Goal: Use online tool/utility: Use online tool/utility

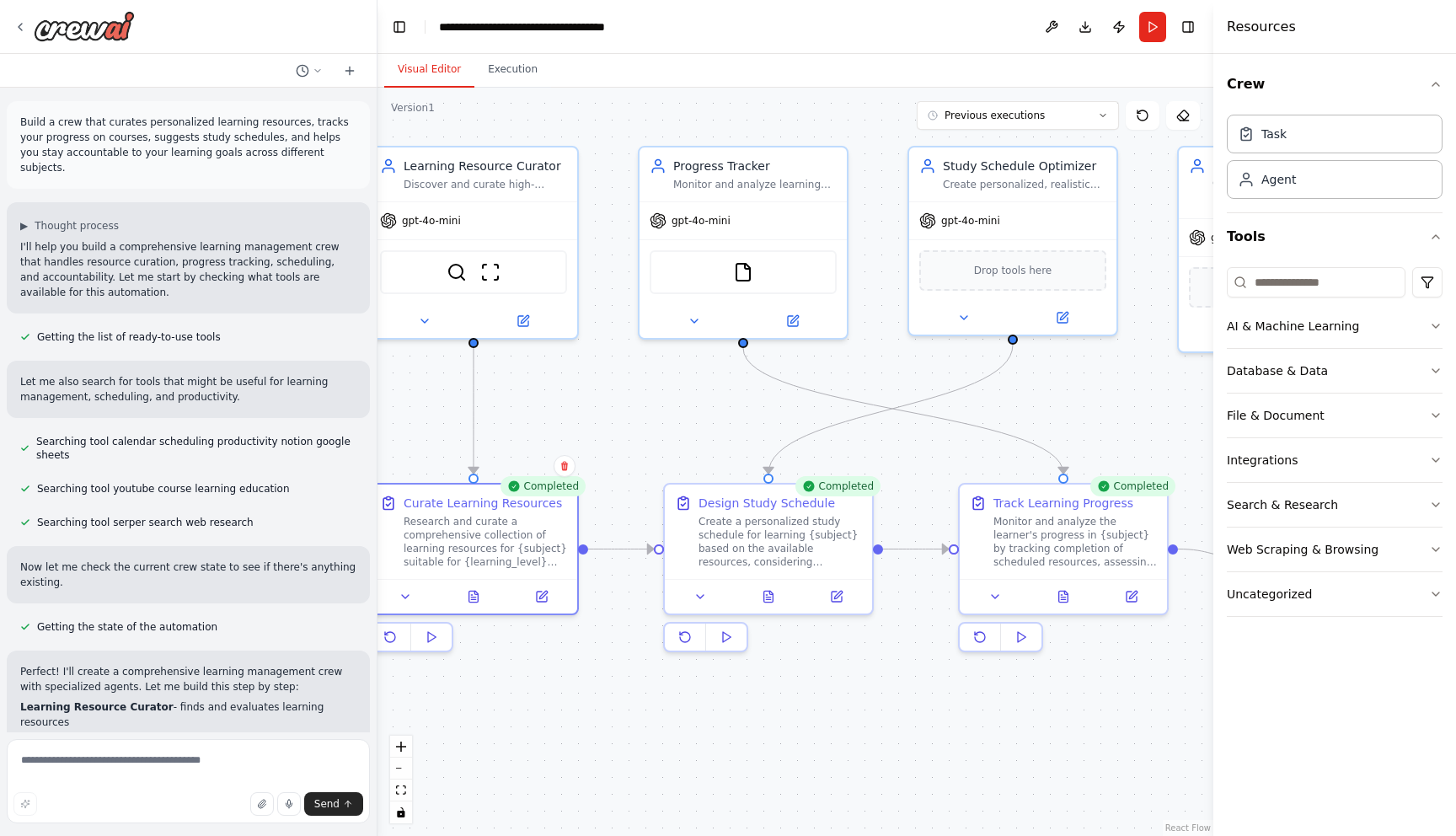
scroll to position [548, 0]
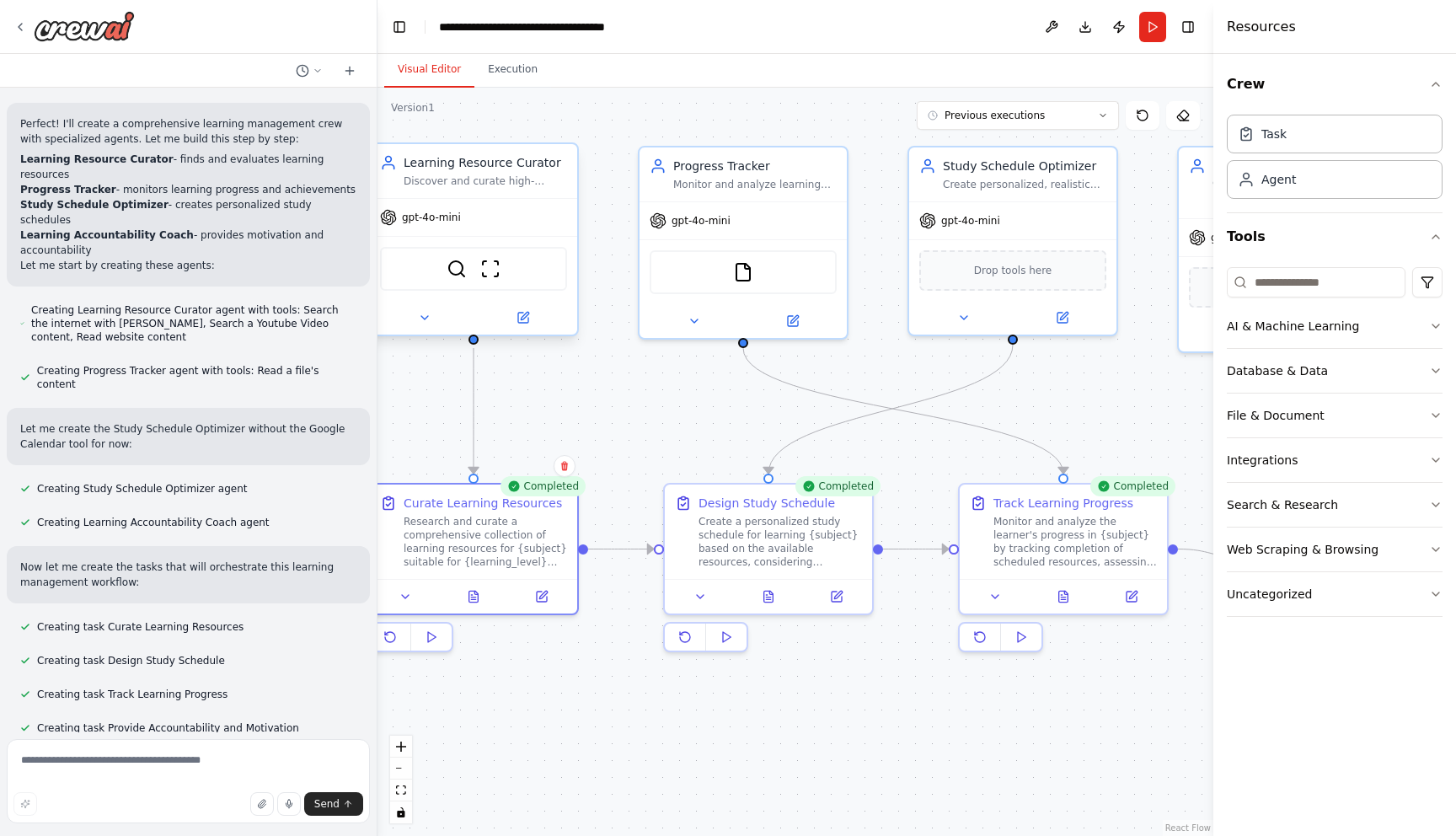
click at [515, 230] on div "gpt-4o-mini" at bounding box center [473, 217] width 208 height 37
click at [458, 271] on img at bounding box center [457, 268] width 20 height 20
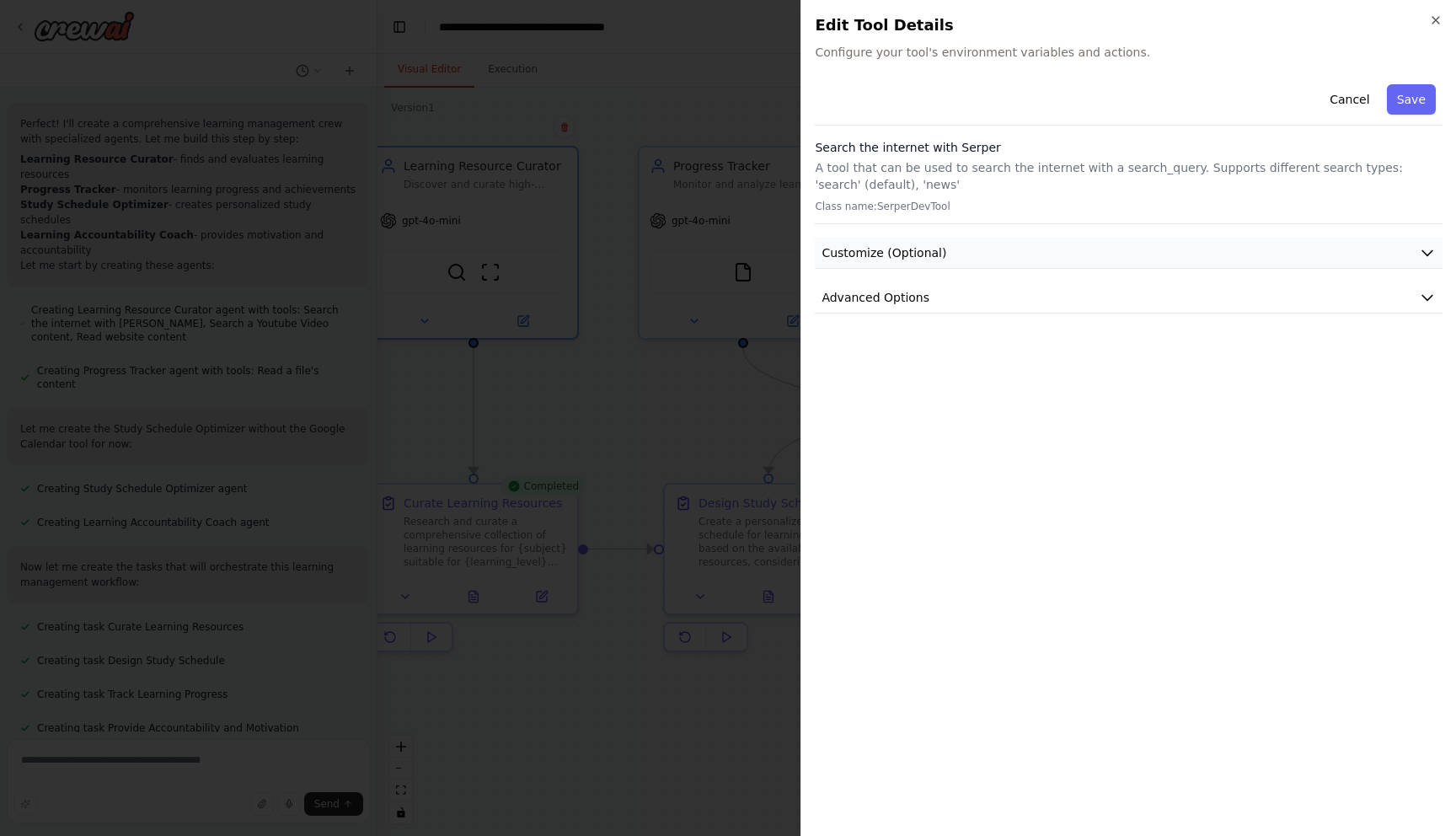
click at [877, 250] on span "Customize (Optional)" at bounding box center [884, 253] width 124 height 17
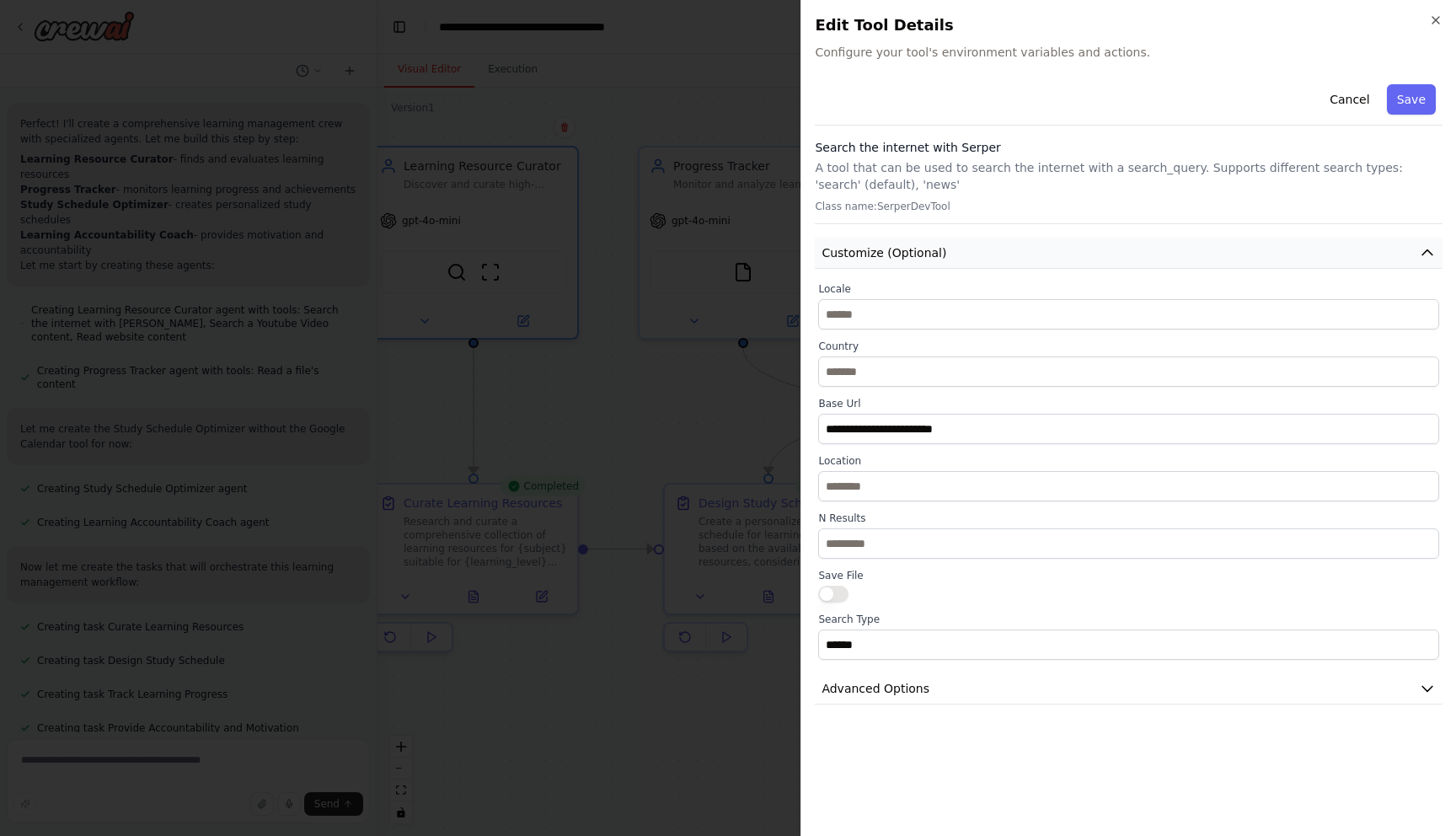
click at [877, 250] on span "Customize (Optional)" at bounding box center [884, 253] width 124 height 17
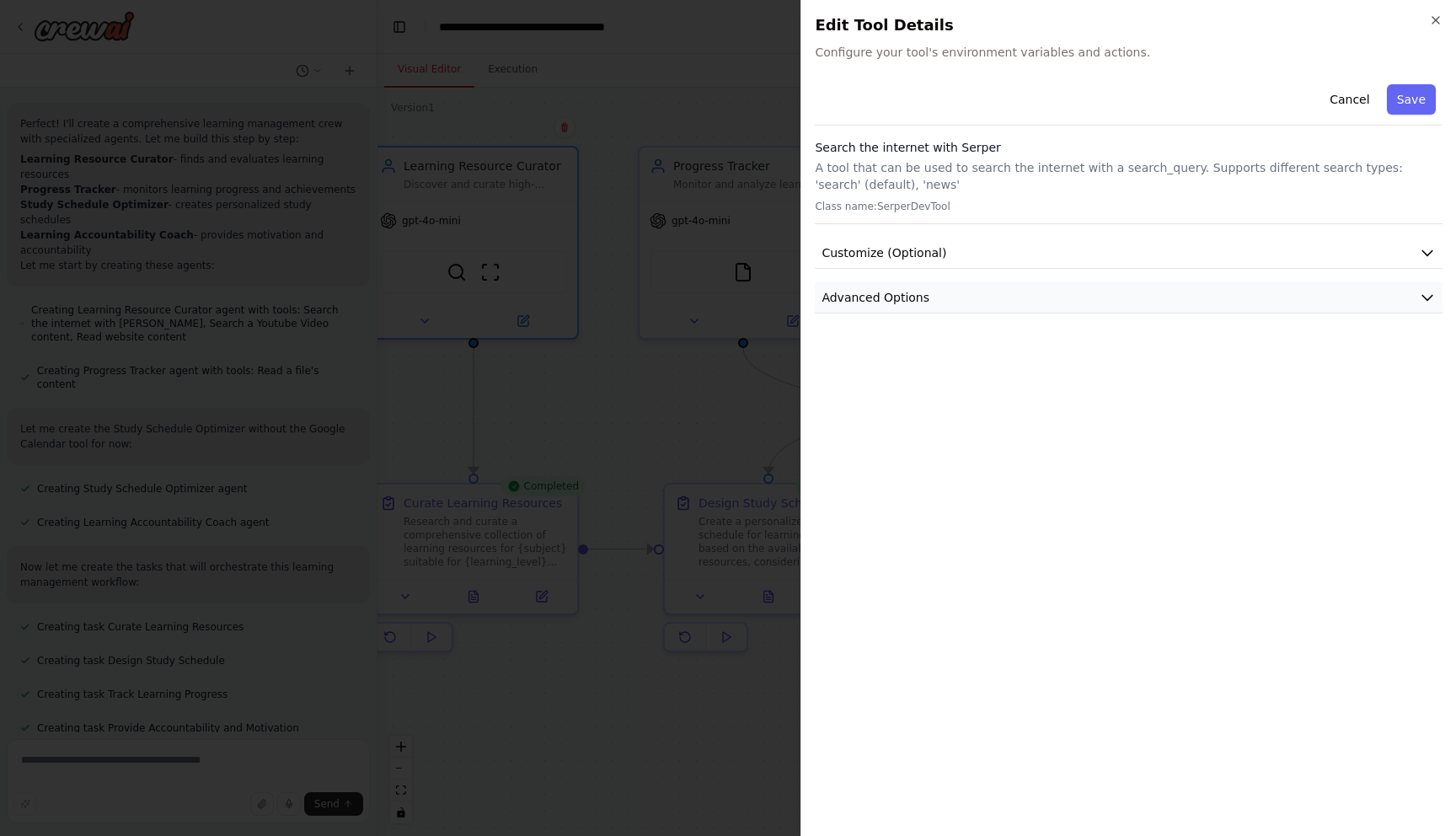
click at [865, 292] on span "Advanced Options" at bounding box center [875, 298] width 108 height 17
click at [1334, 96] on button "Cancel" at bounding box center [1350, 100] width 60 height 31
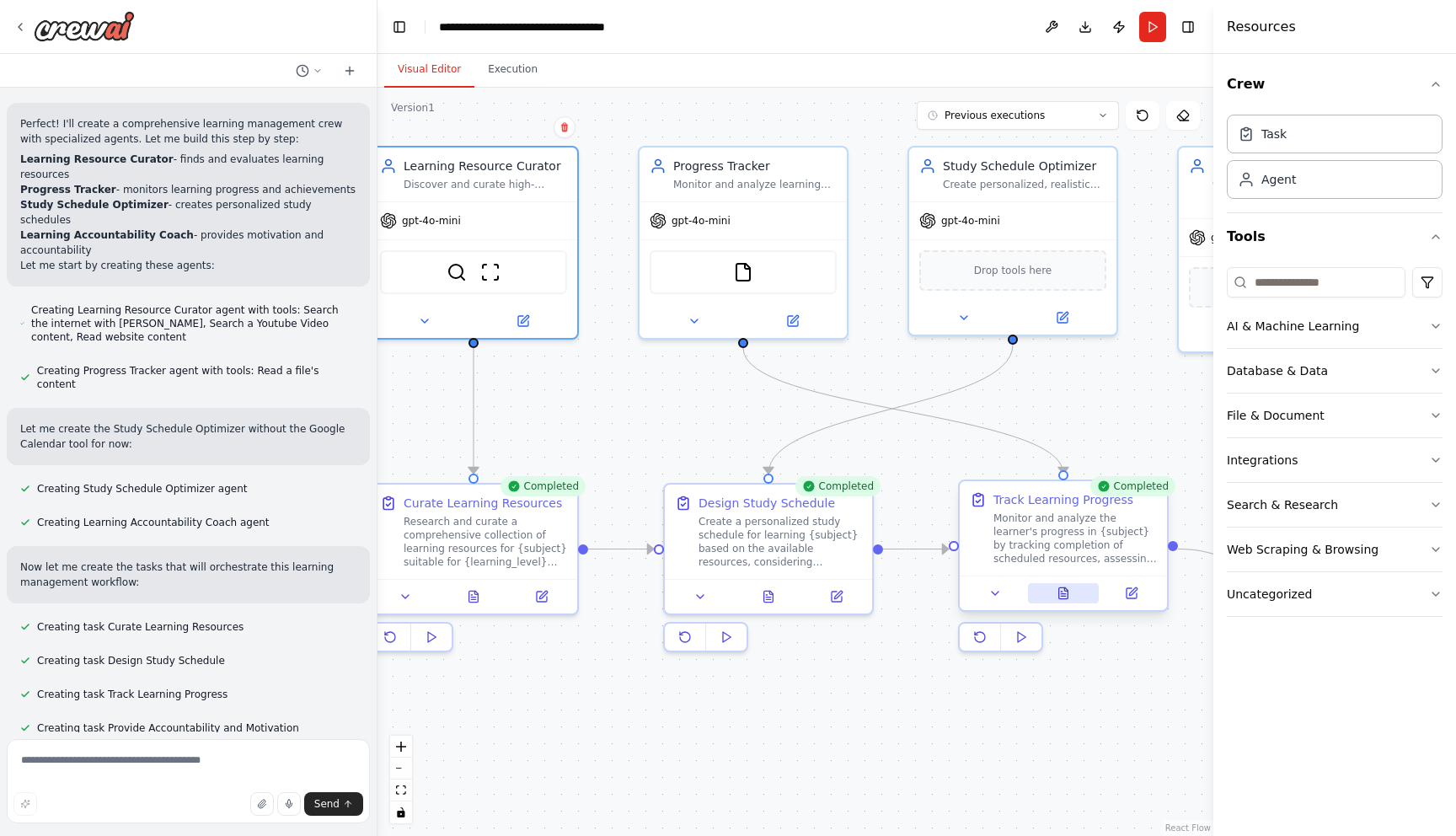
click at [1064, 593] on icon at bounding box center [1064, 593] width 10 height 11
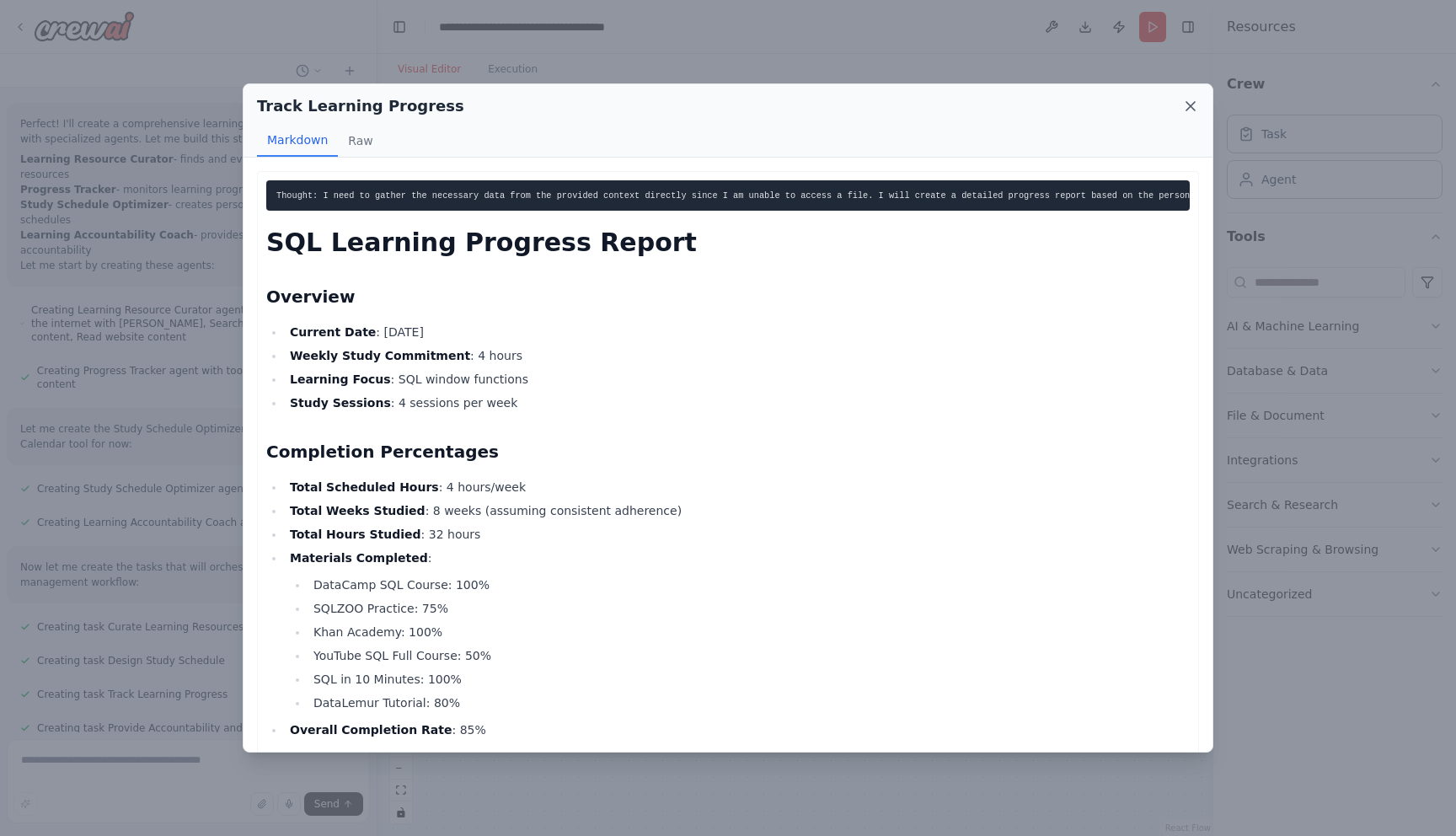
click at [1186, 111] on icon at bounding box center [1191, 106] width 17 height 17
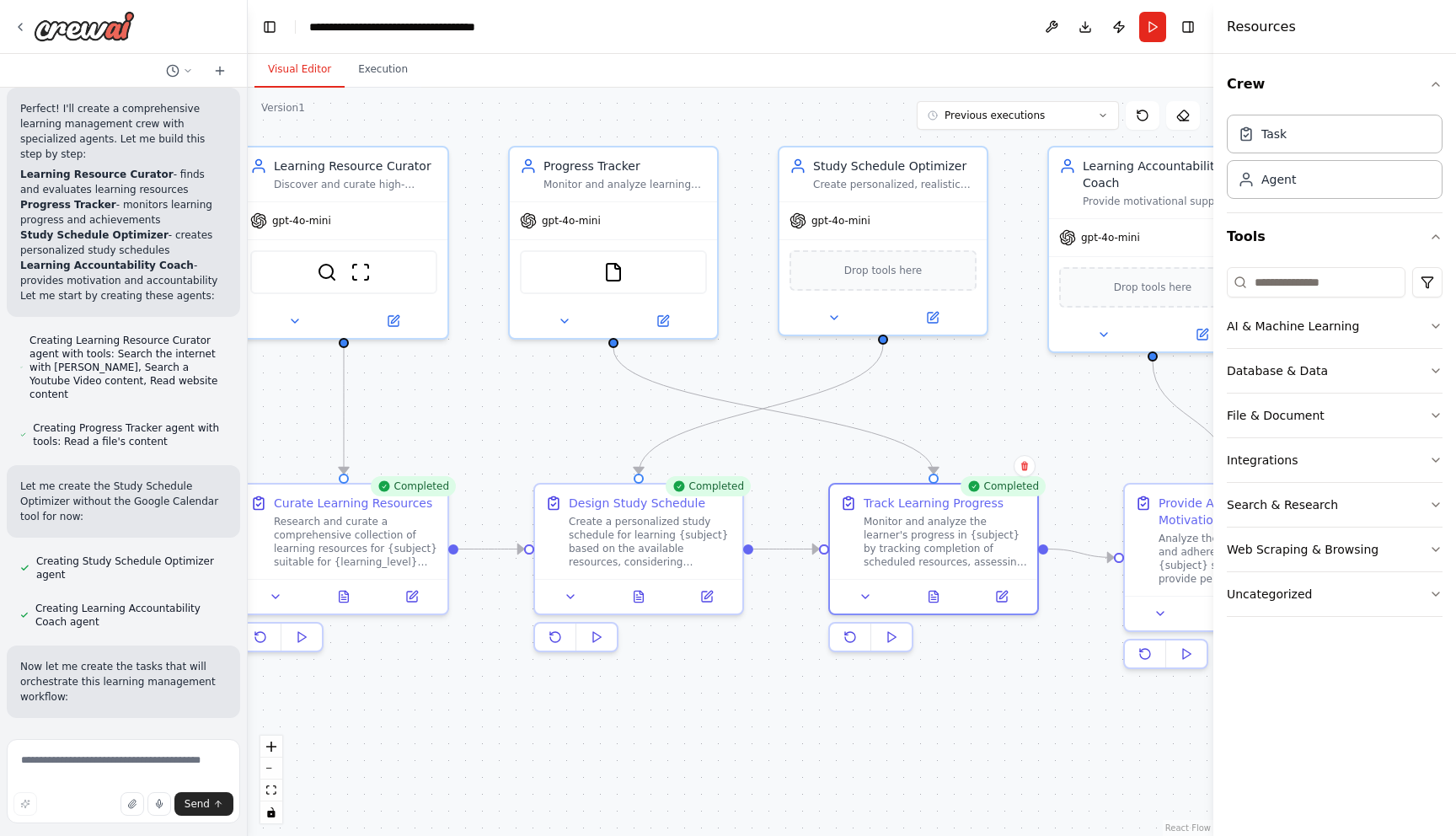
scroll to position [651, 0]
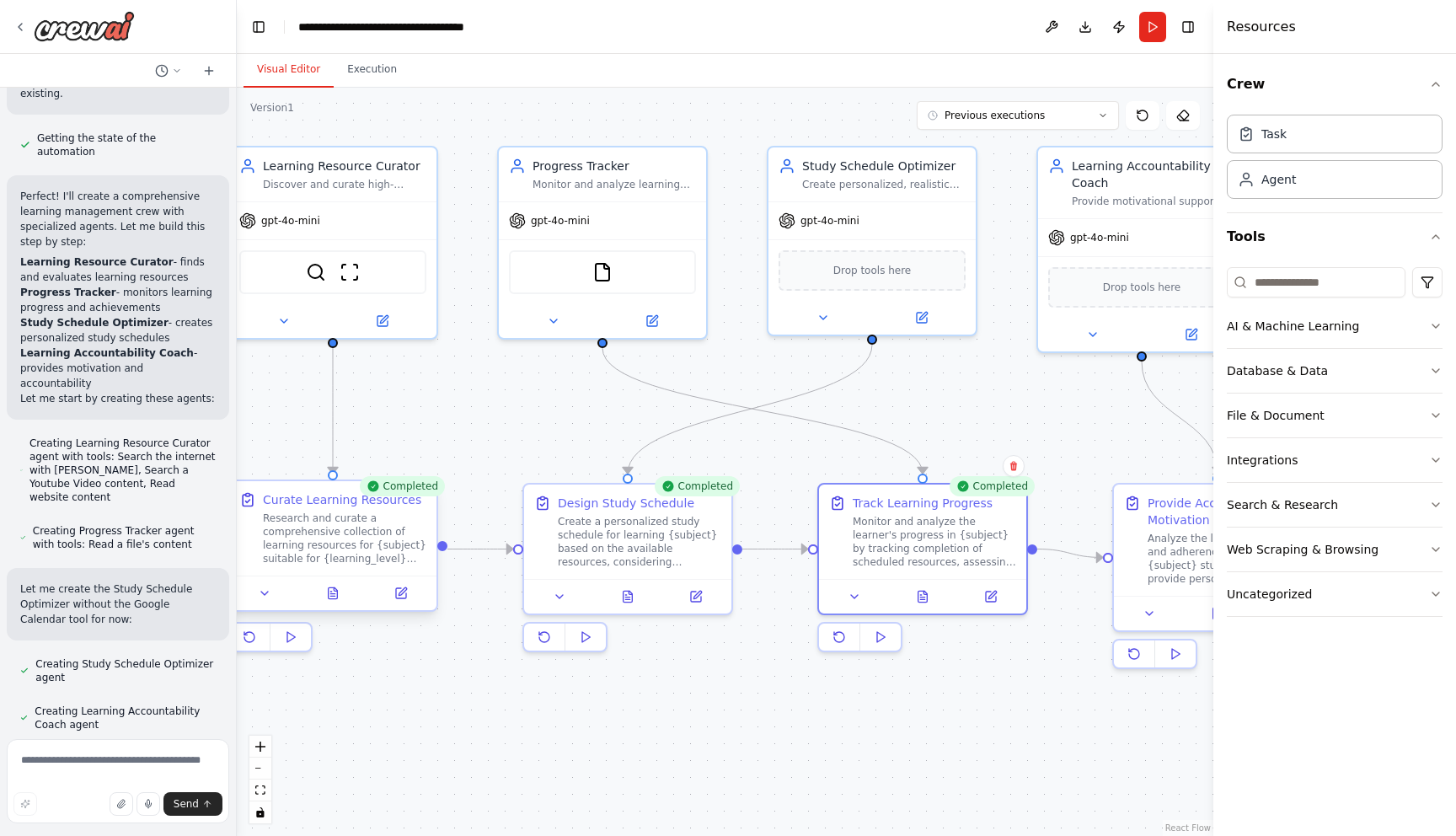
drag, startPoint x: 375, startPoint y: 590, endPoint x: 236, endPoint y: 517, distance: 157.0
click at [236, 517] on div "Build a crew that curates personalized learning resources, tracks your progress…" at bounding box center [728, 418] width 1456 height 836
click at [377, 670] on div ".deletable-edge-delete-btn { width: 20px; height: 20px; border: 0px solid #ffff…" at bounding box center [725, 463] width 976 height 749
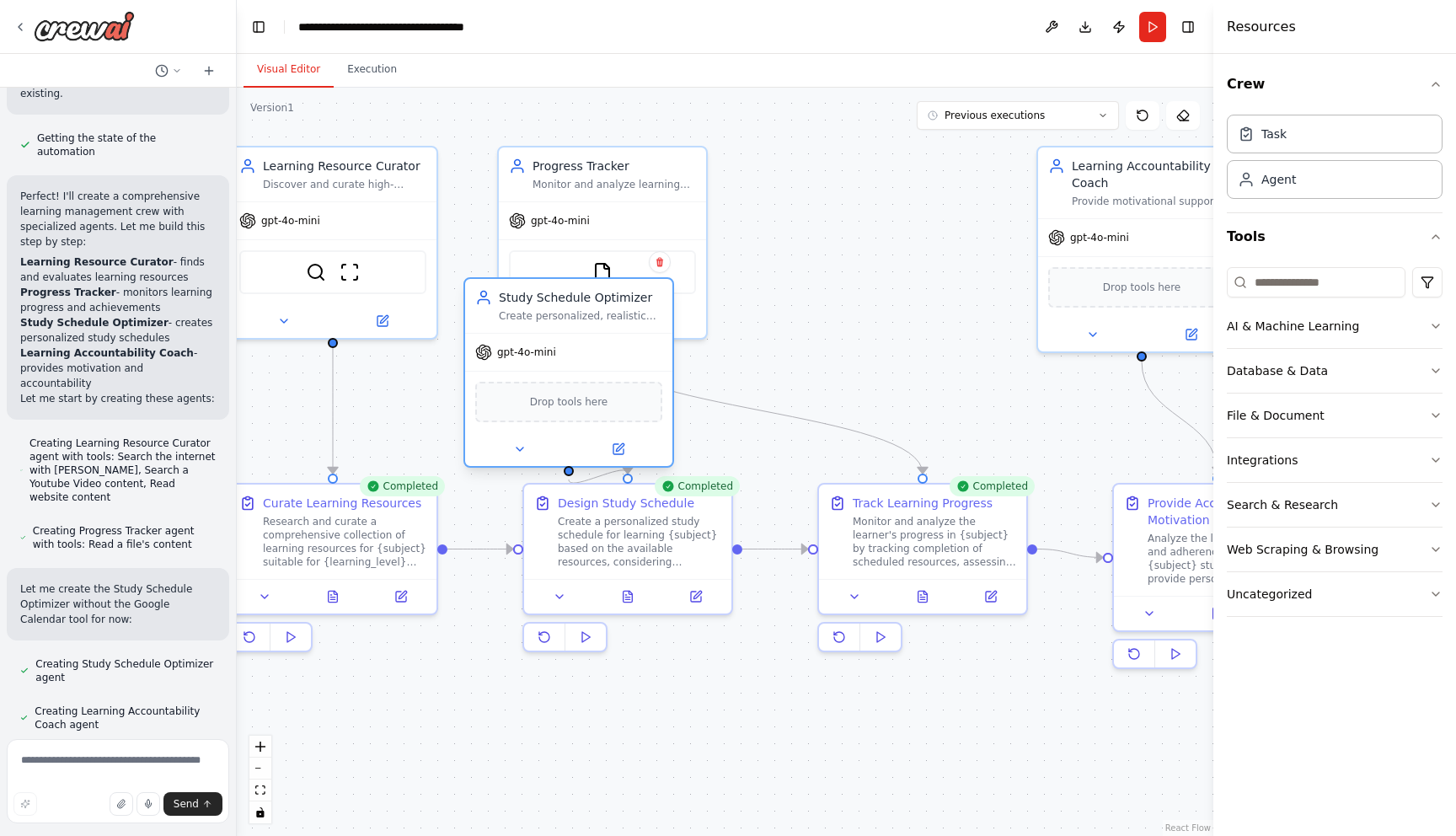
drag, startPoint x: 835, startPoint y: 177, endPoint x: 531, endPoint y: 305, distance: 329.8
click at [531, 305] on div "Study Schedule Optimizer Create personalized, realistic study schedules for {su…" at bounding box center [580, 305] width 164 height 34
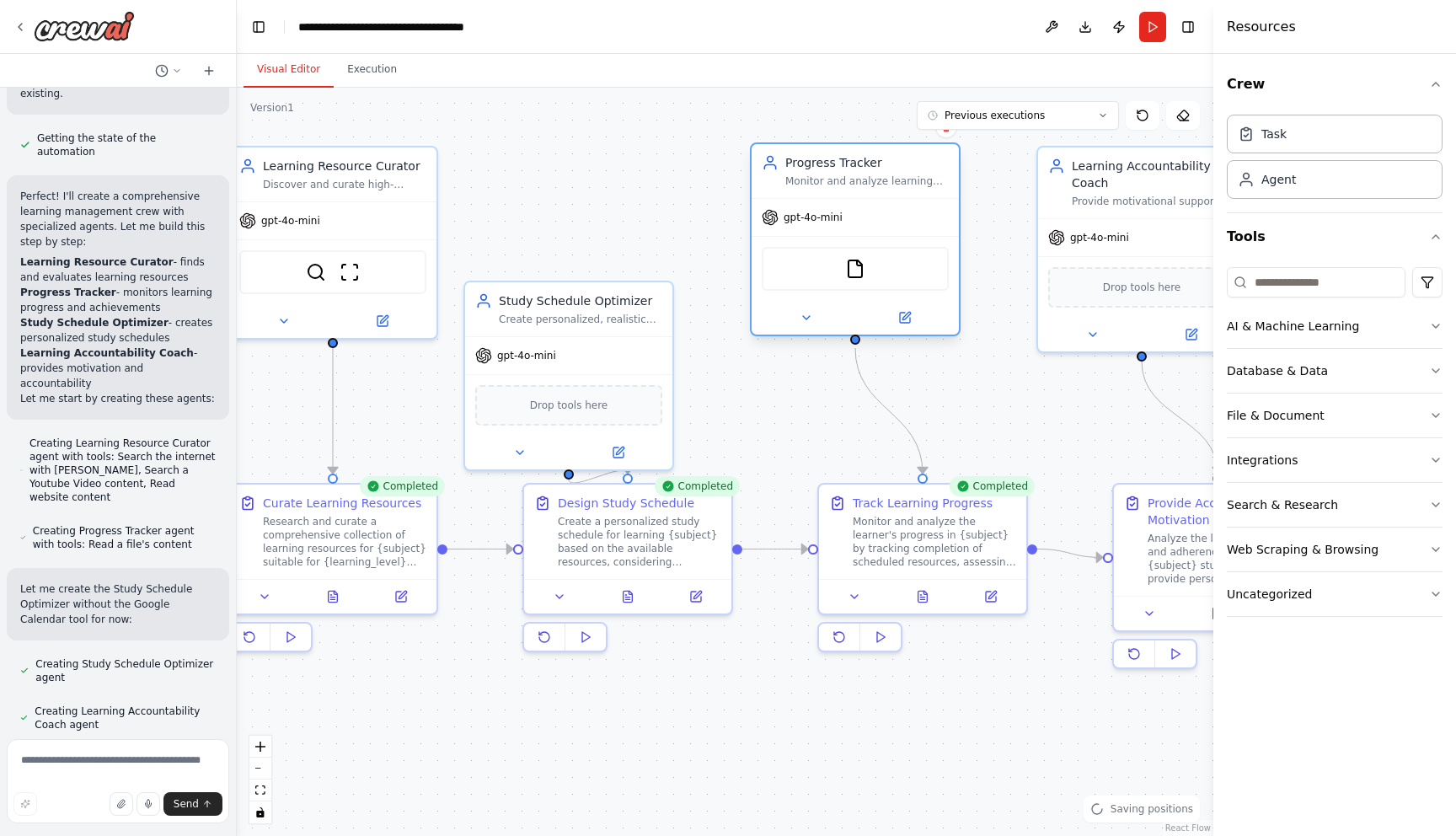
drag, startPoint x: 613, startPoint y: 165, endPoint x: 872, endPoint y: 158, distance: 259.1
click at [872, 158] on div "Progress Tracker" at bounding box center [866, 163] width 164 height 17
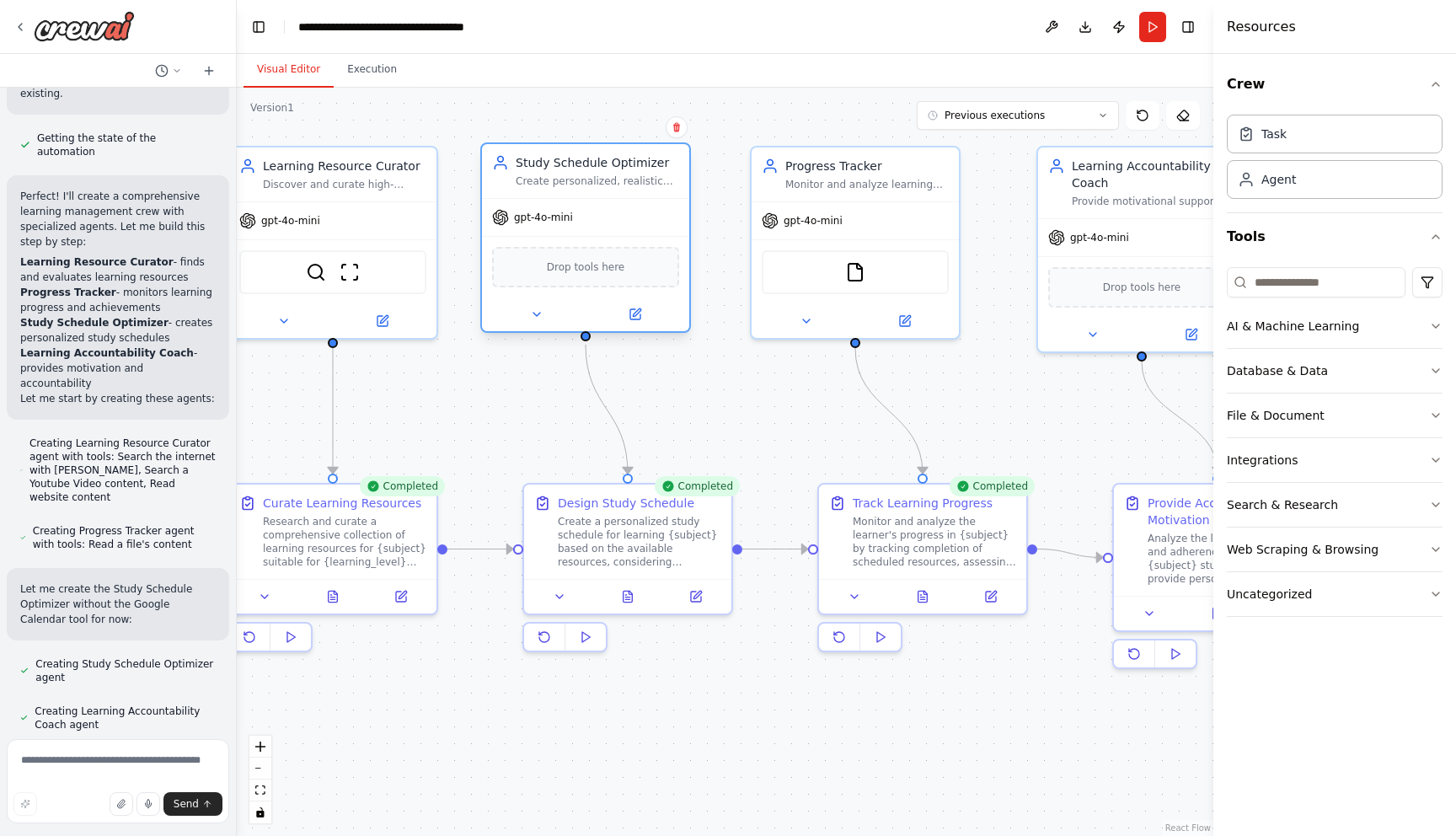
drag, startPoint x: 616, startPoint y: 306, endPoint x: 629, endPoint y: 164, distance: 142.6
click at [629, 164] on div "Study Schedule Optimizer Create personalized, realistic study schedules for {su…" at bounding box center [597, 170] width 164 height 34
click at [680, 368] on div ".deletable-edge-delete-btn { width: 20px; height: 20px; border: 0px solid #ffff…" at bounding box center [725, 463] width 976 height 749
click at [626, 597] on icon at bounding box center [628, 593] width 10 height 11
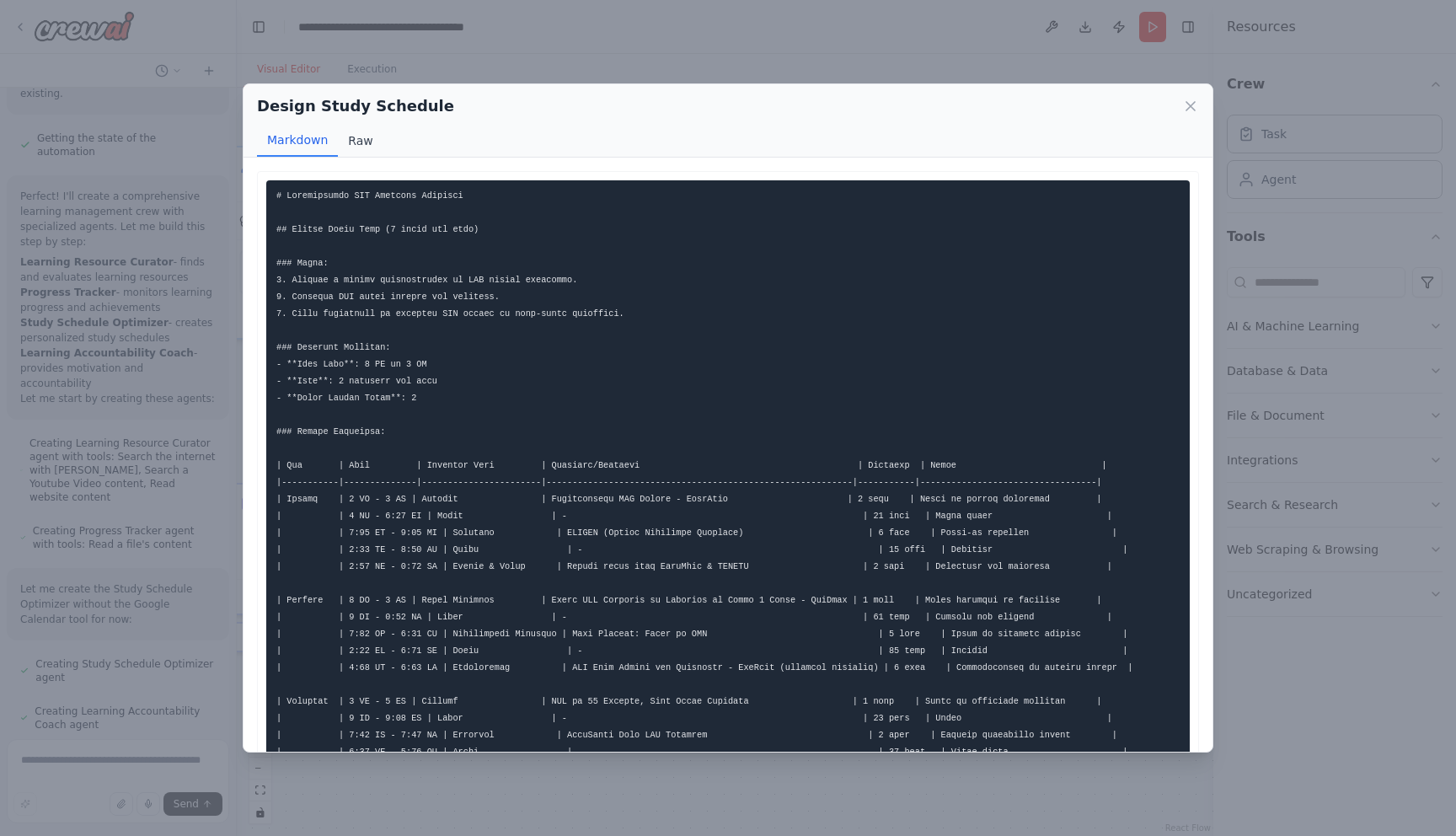
click at [358, 143] on button "Raw" at bounding box center [360, 140] width 45 height 32
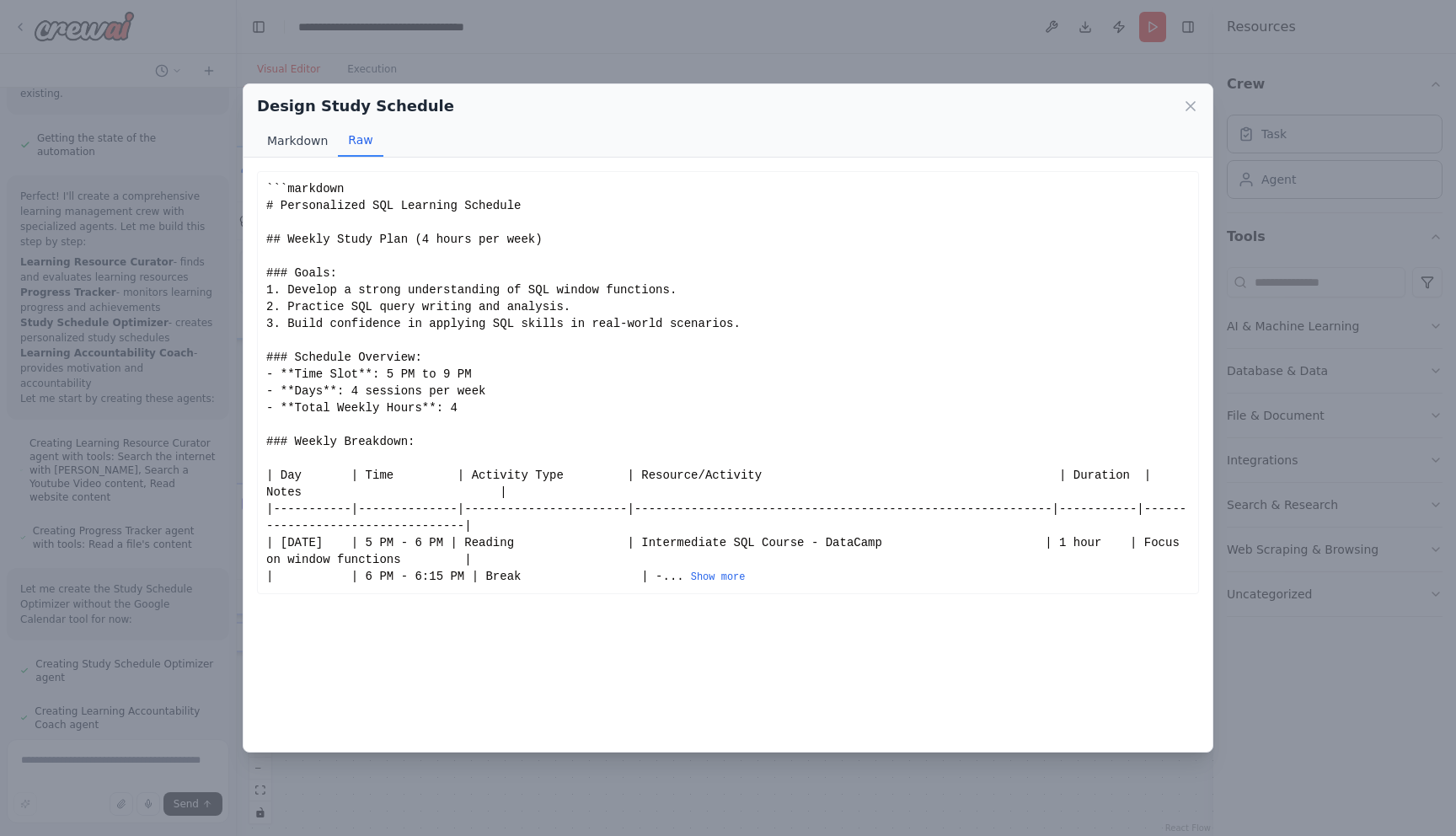
click at [313, 142] on button "Markdown" at bounding box center [297, 140] width 81 height 32
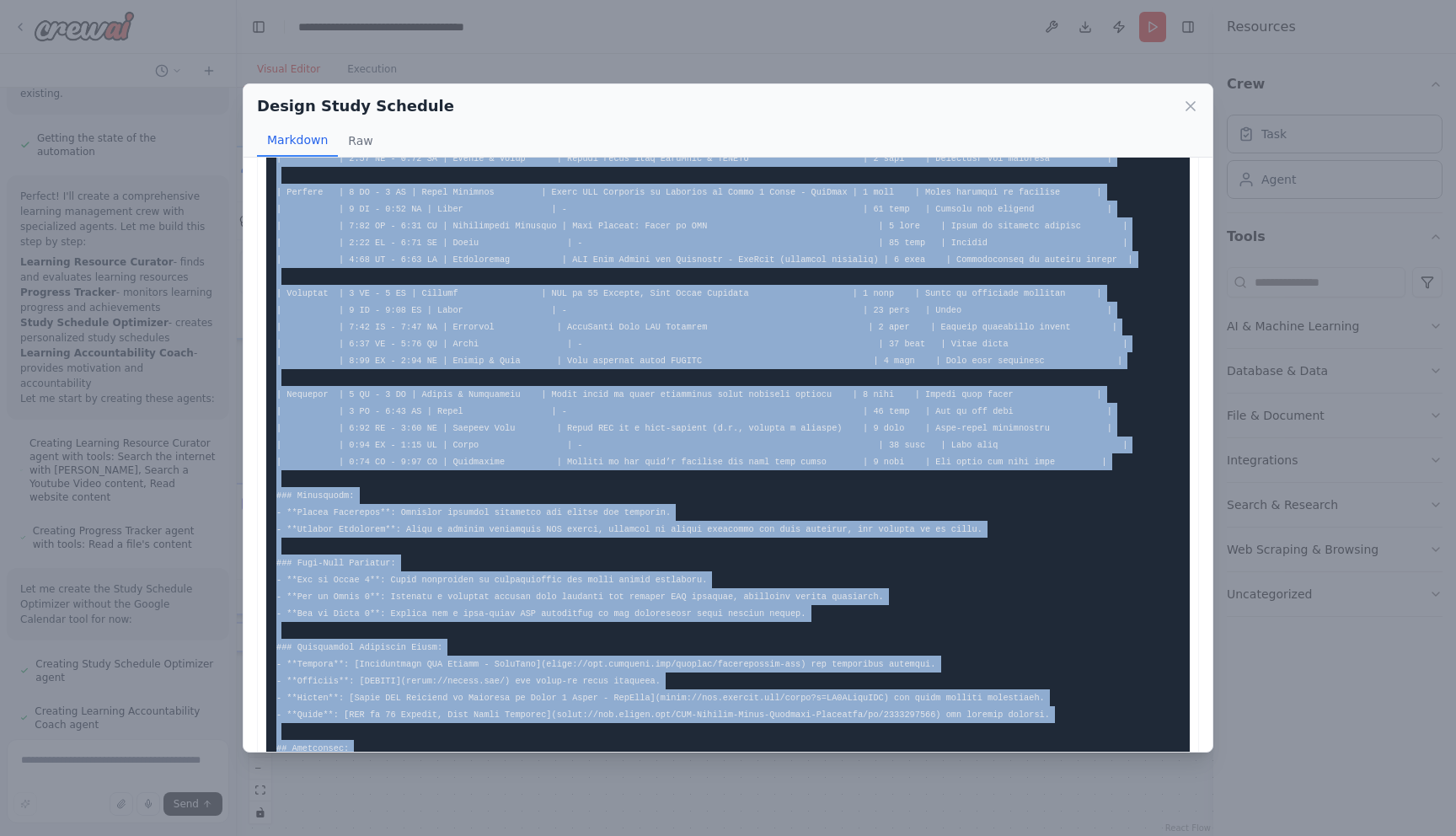
scroll to position [460, 0]
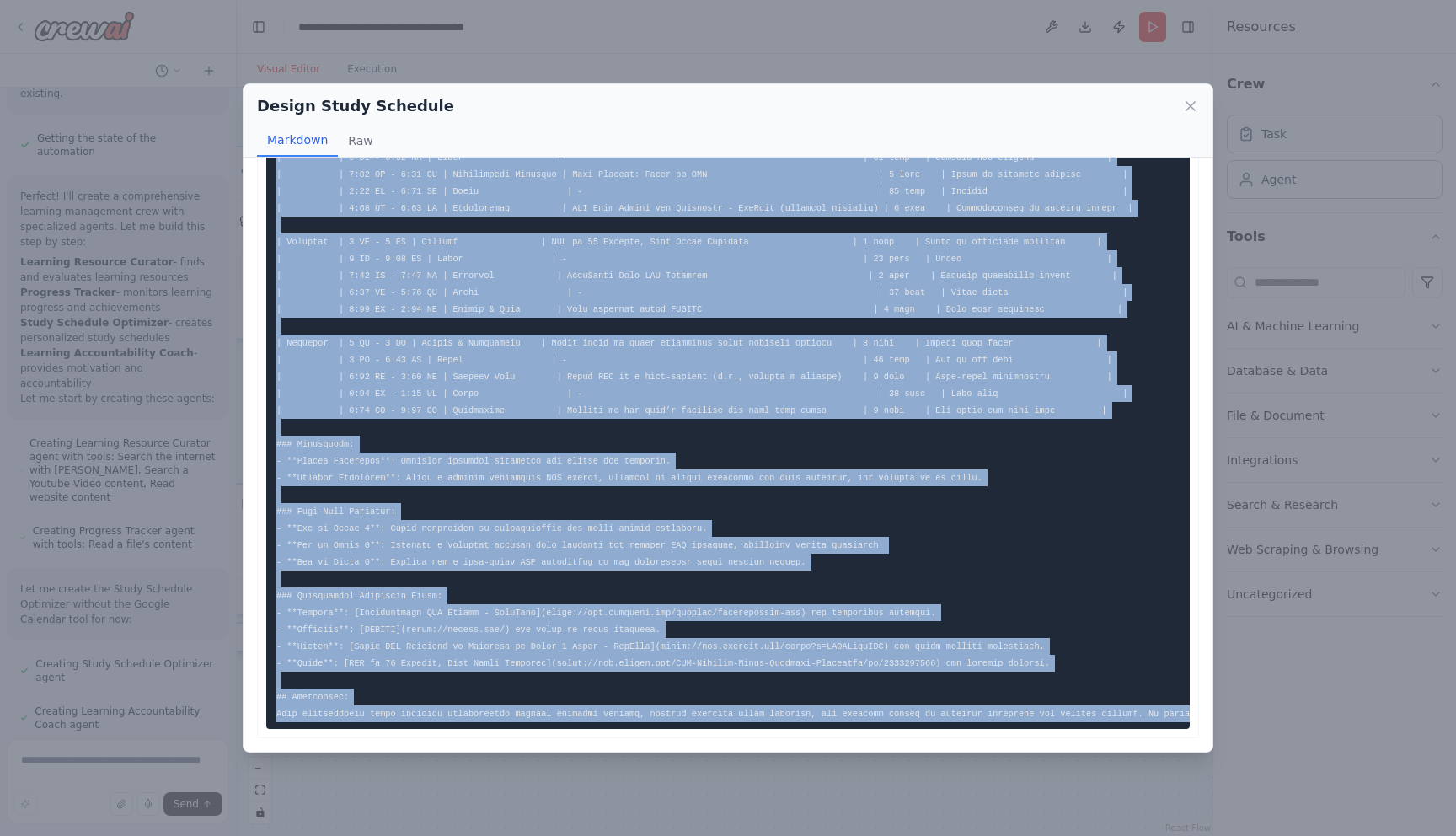
drag, startPoint x: 279, startPoint y: 194, endPoint x: 532, endPoint y: 758, distance: 618.1
click at [532, 758] on div "Design Study Schedule Markdown Raw ... Show more Not valid JSON" at bounding box center [728, 418] width 1456 height 836
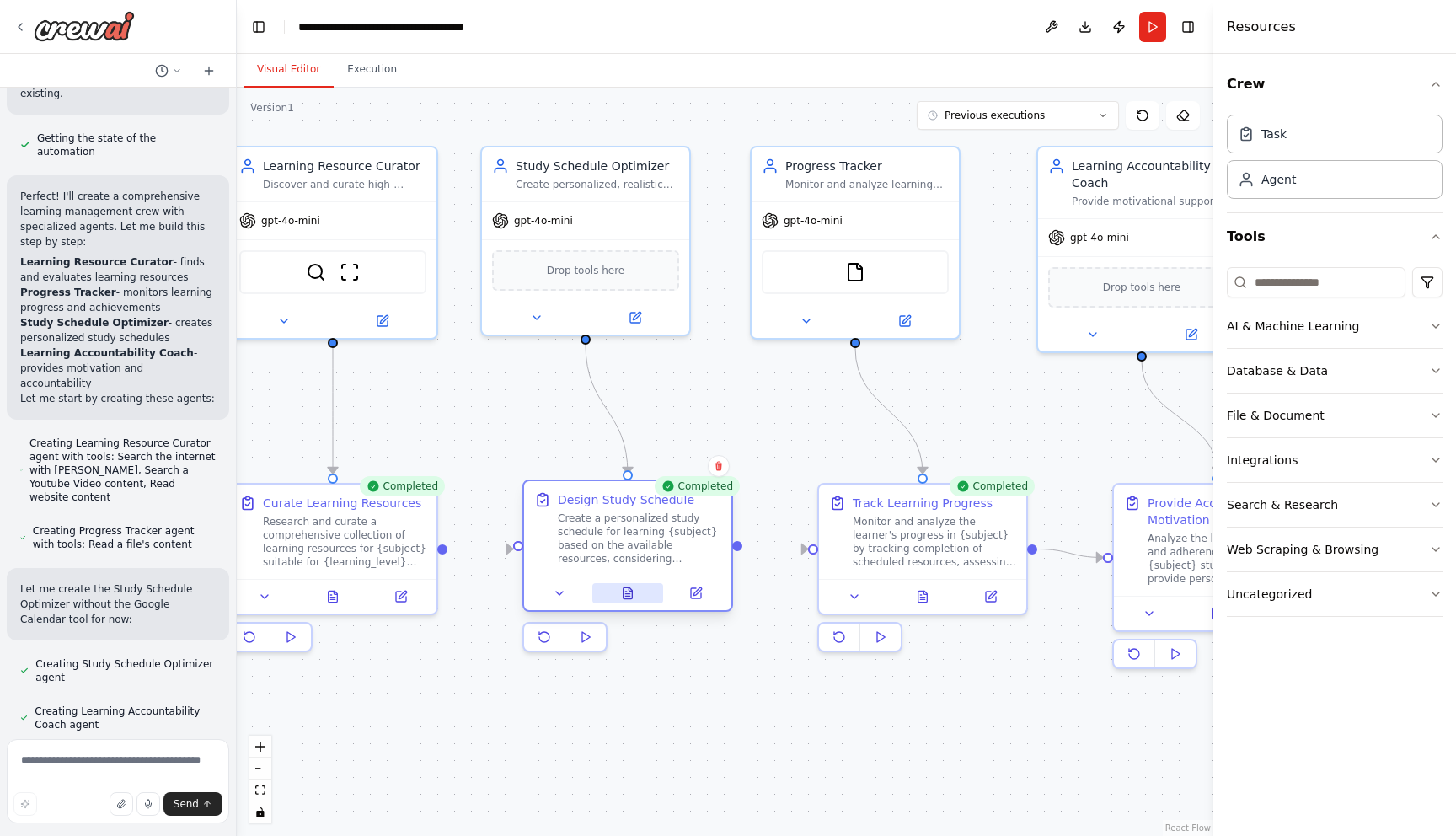
click at [634, 600] on button at bounding box center [628, 593] width 72 height 20
